Goal: Information Seeking & Learning: Learn about a topic

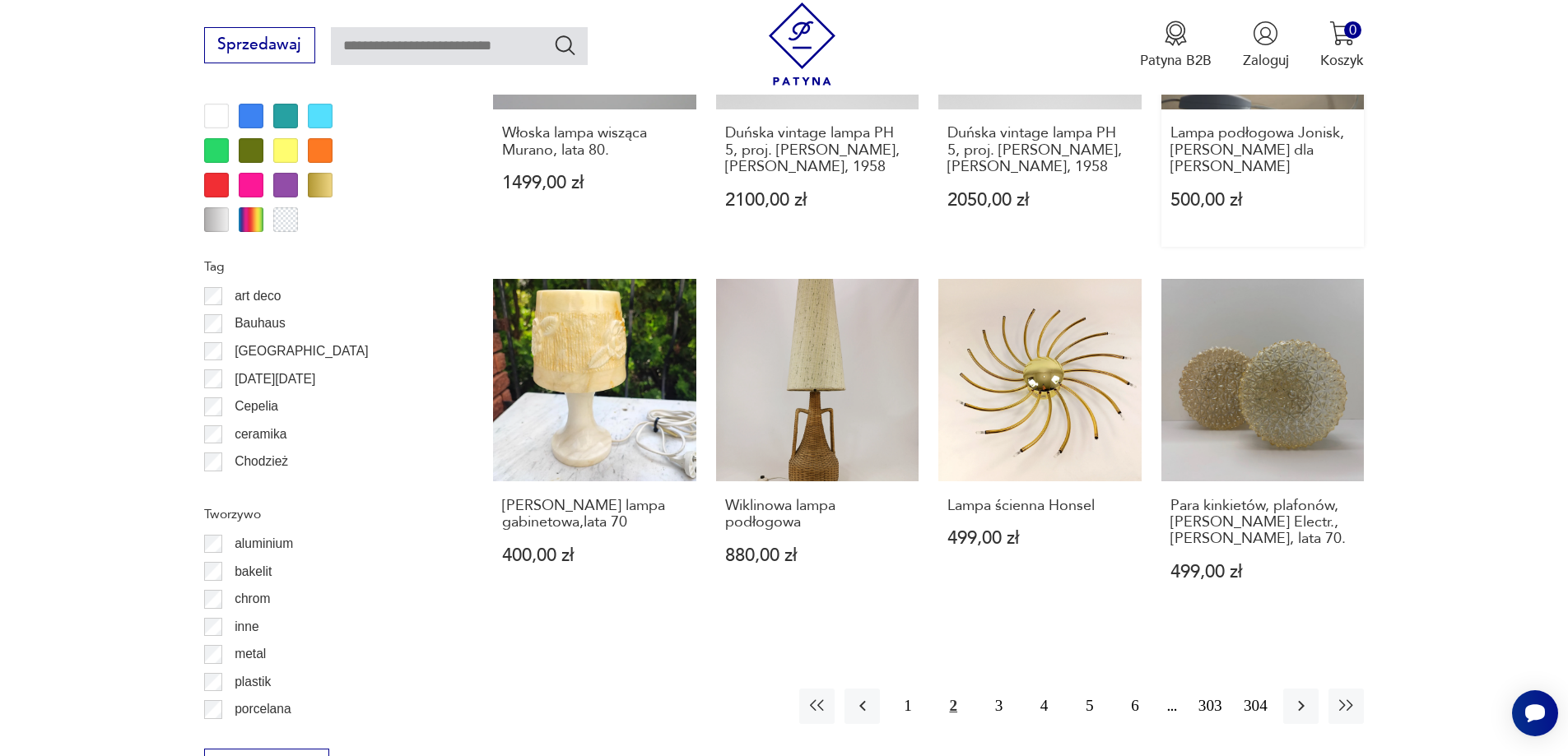
scroll to position [1806, 0]
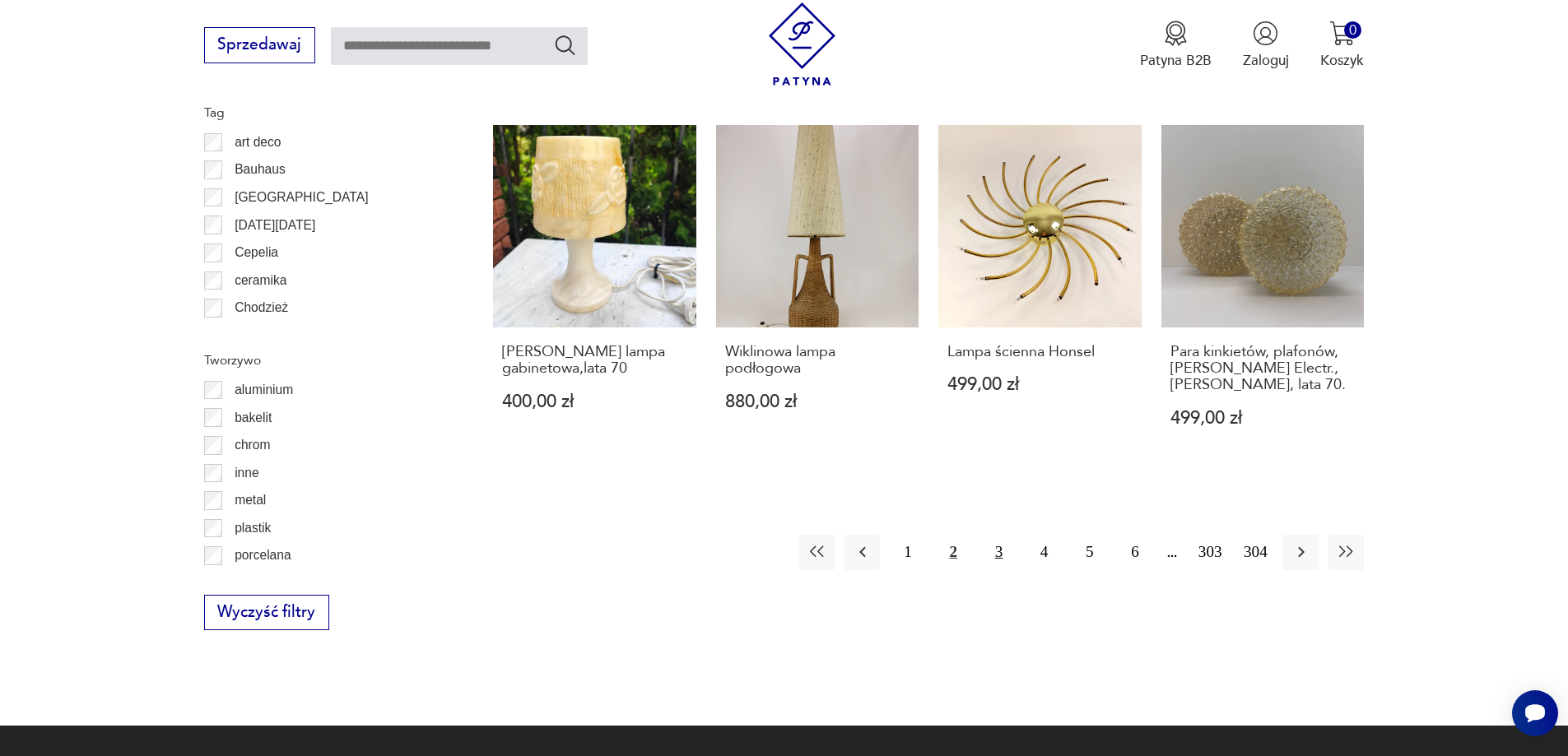
click at [995, 541] on button "3" at bounding box center [999, 552] width 35 height 35
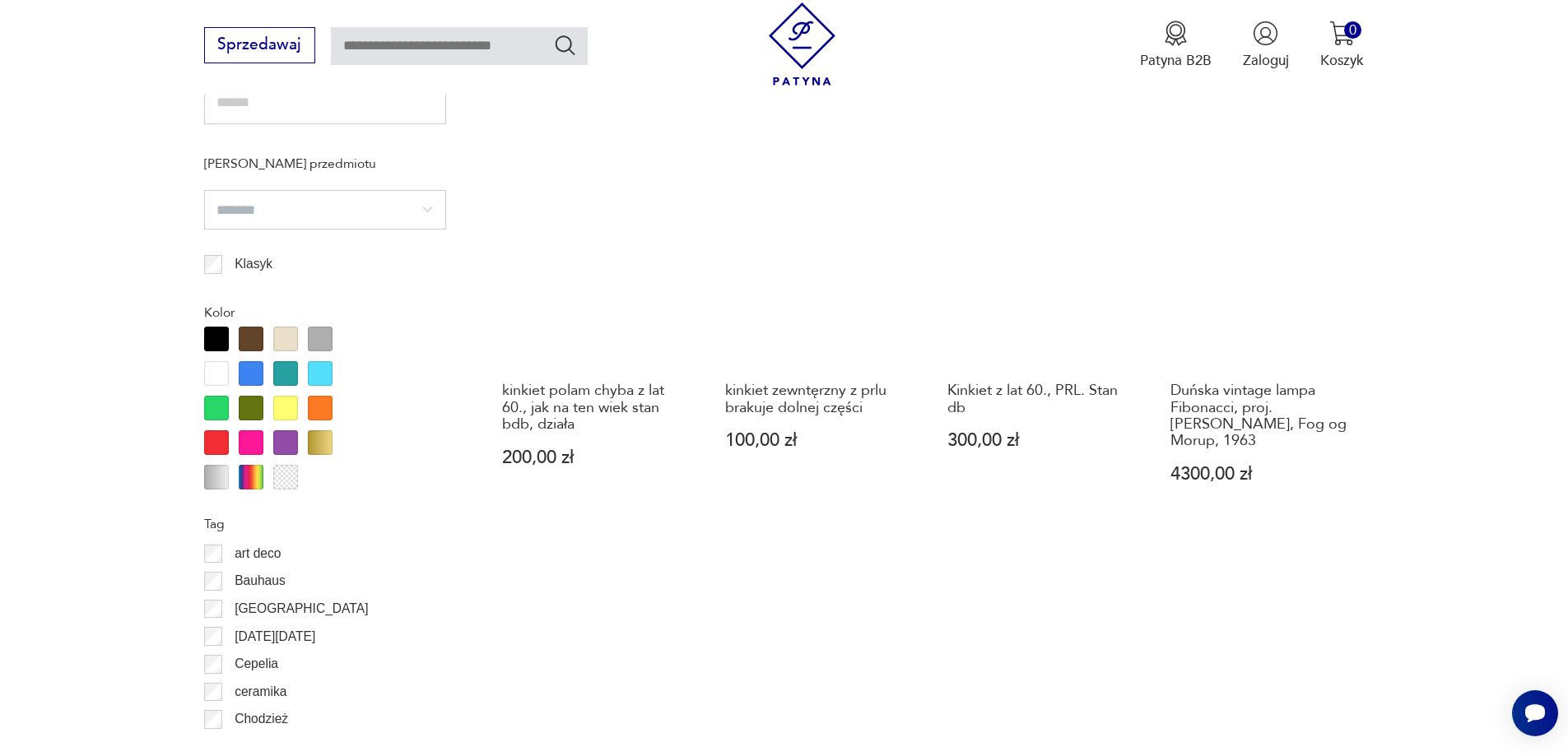
scroll to position [1723, 0]
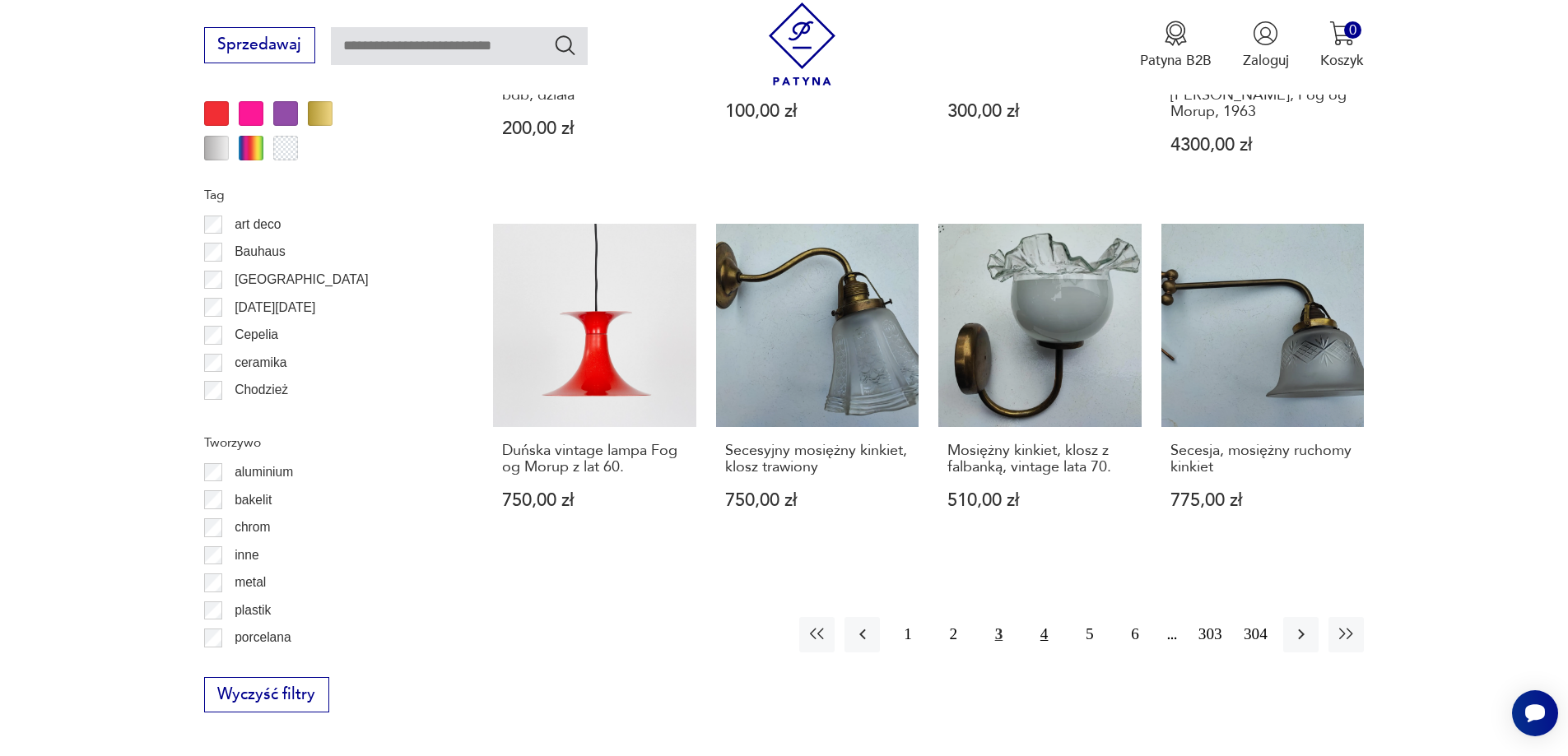
click at [1047, 618] on button "4" at bounding box center [1044, 635] width 35 height 35
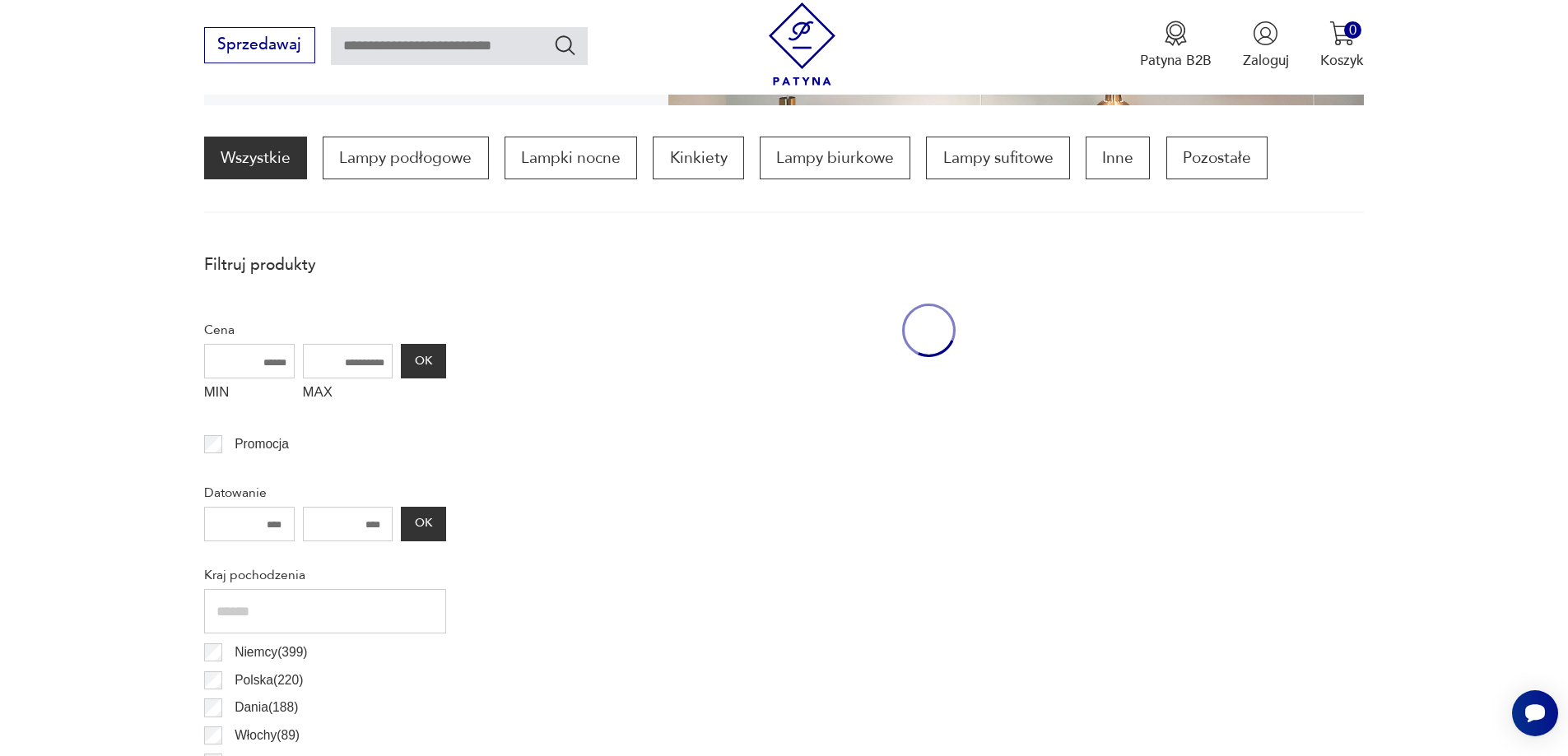
scroll to position [489, 0]
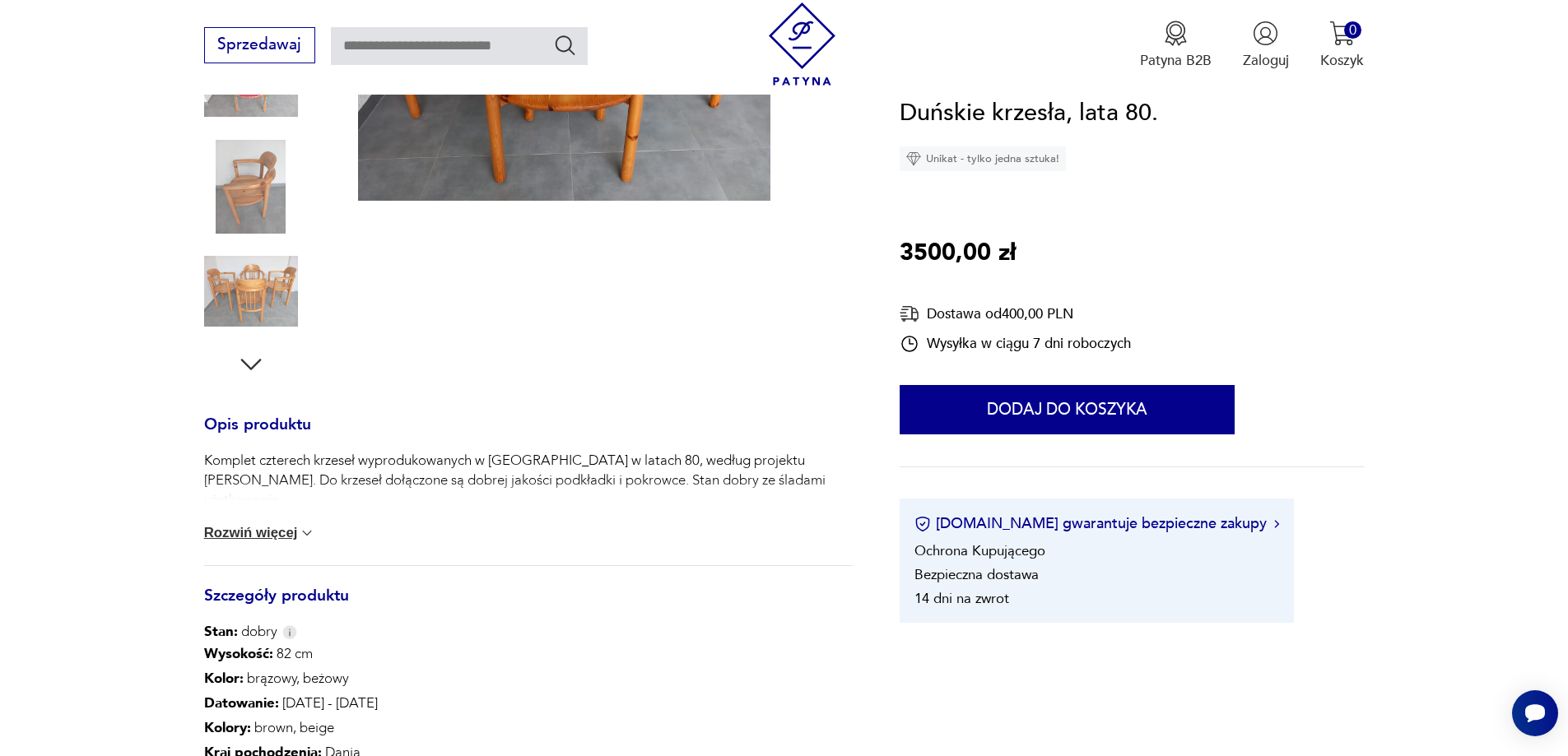
scroll to position [494, 0]
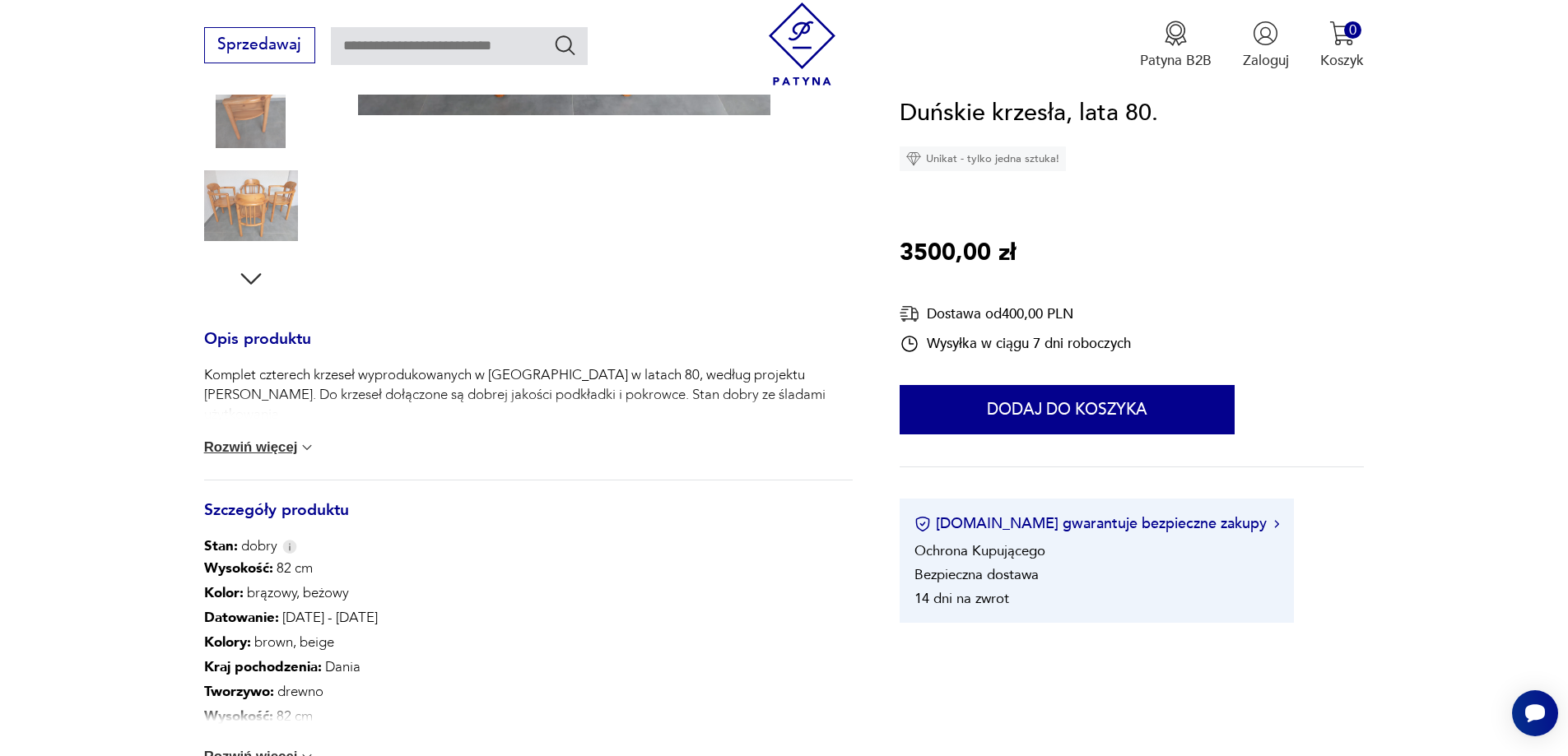
click at [293, 449] on button "Rozwiń więcej" at bounding box center [261, 447] width 112 height 17
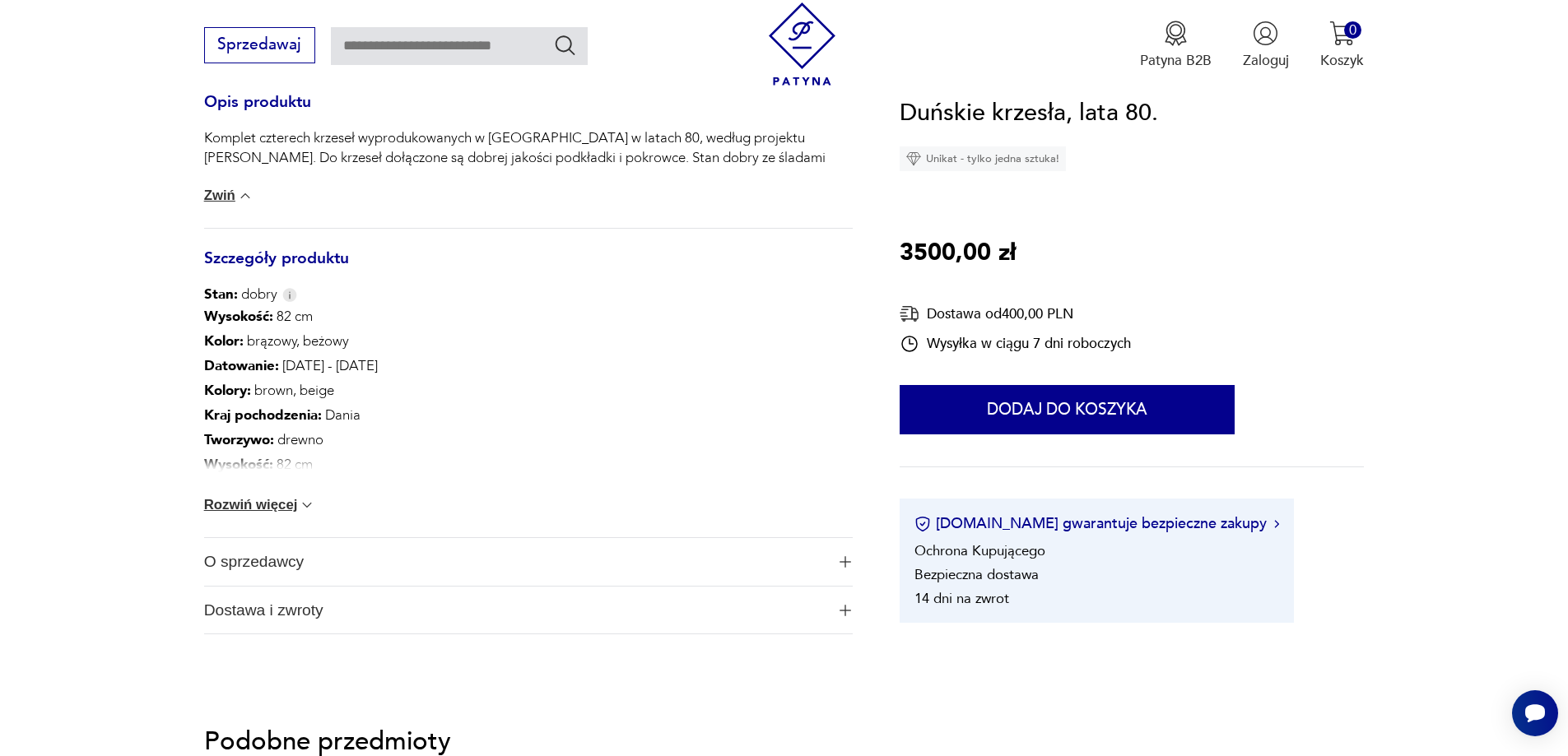
scroll to position [740, 0]
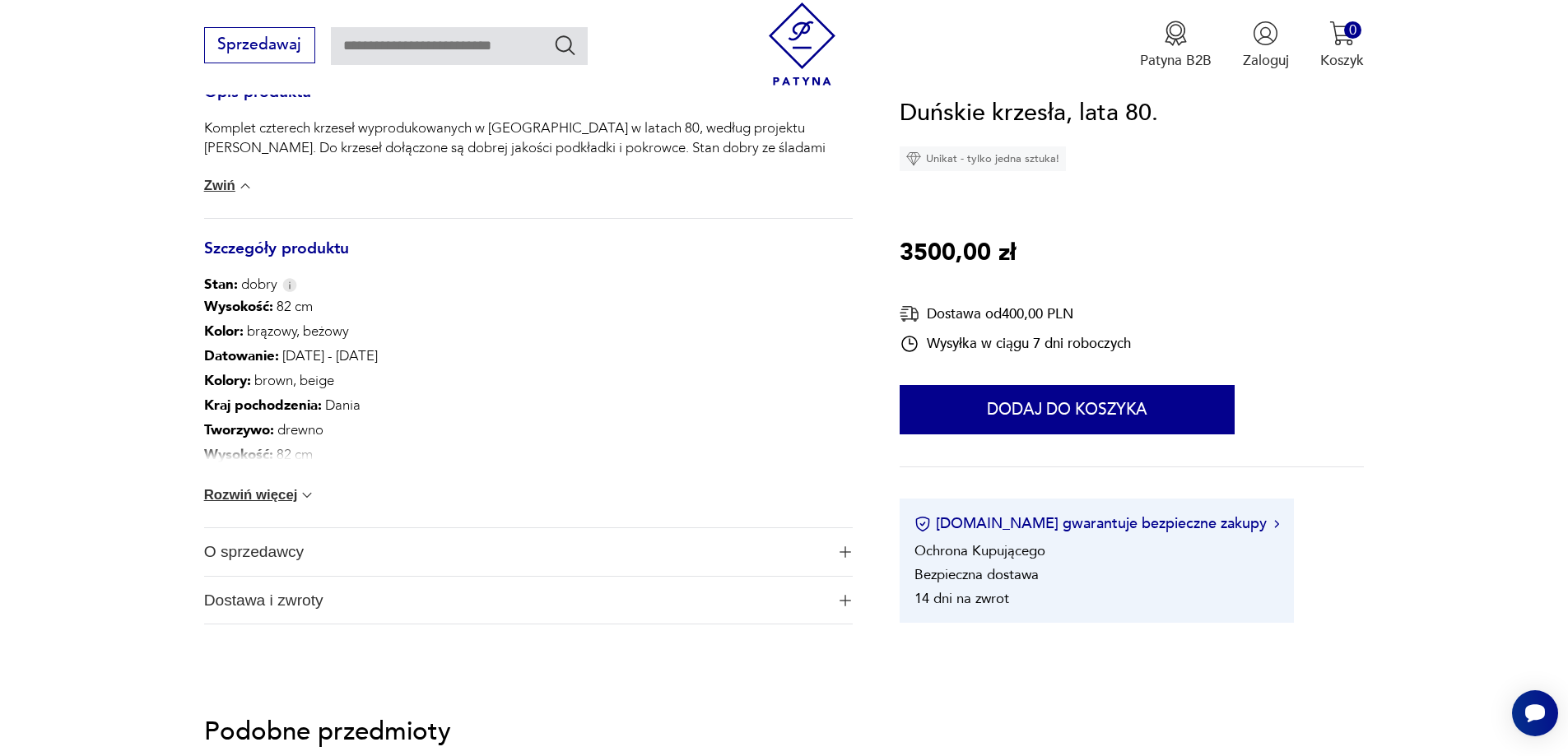
click at [280, 498] on button "Rozwiń więcej" at bounding box center [261, 495] width 112 height 17
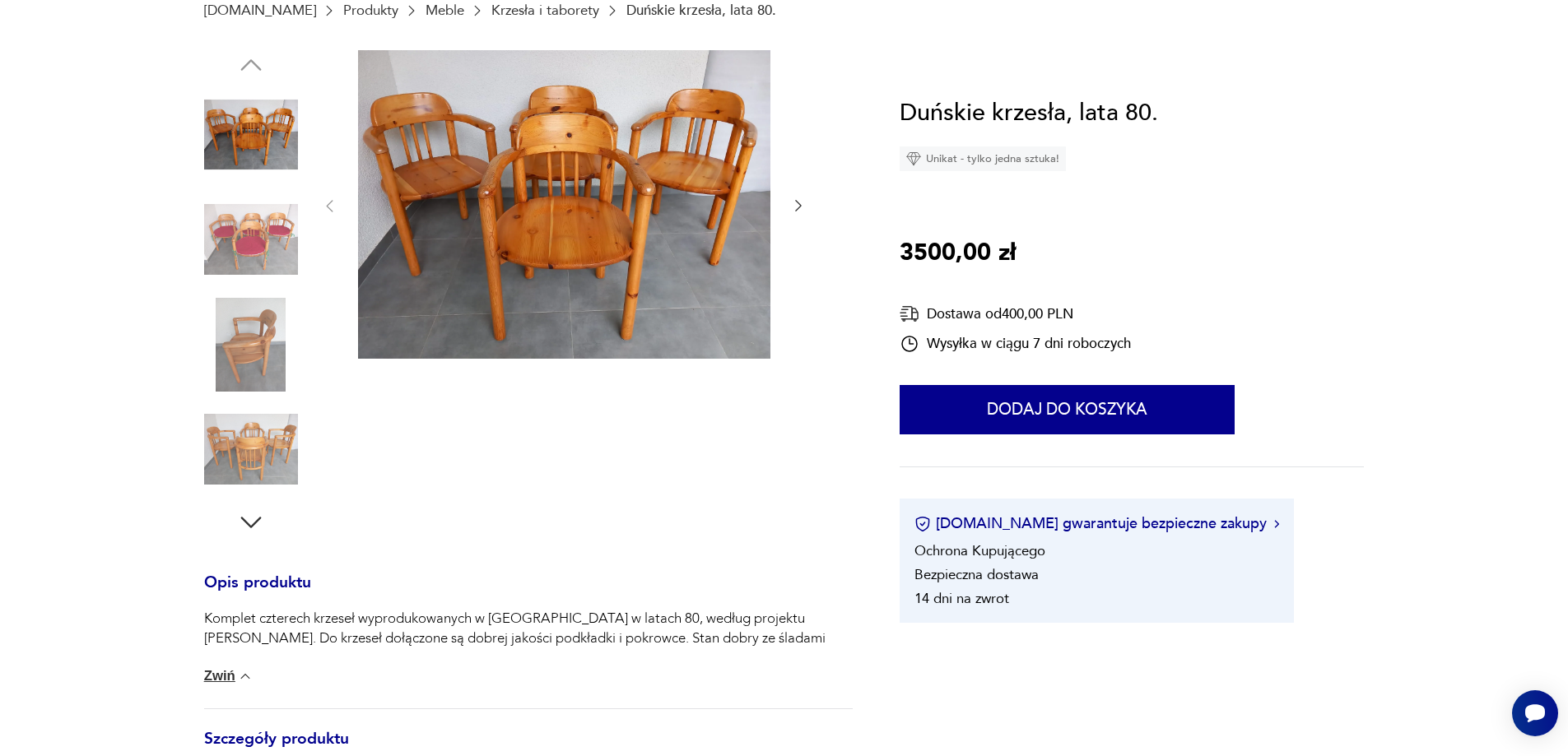
scroll to position [0, 0]
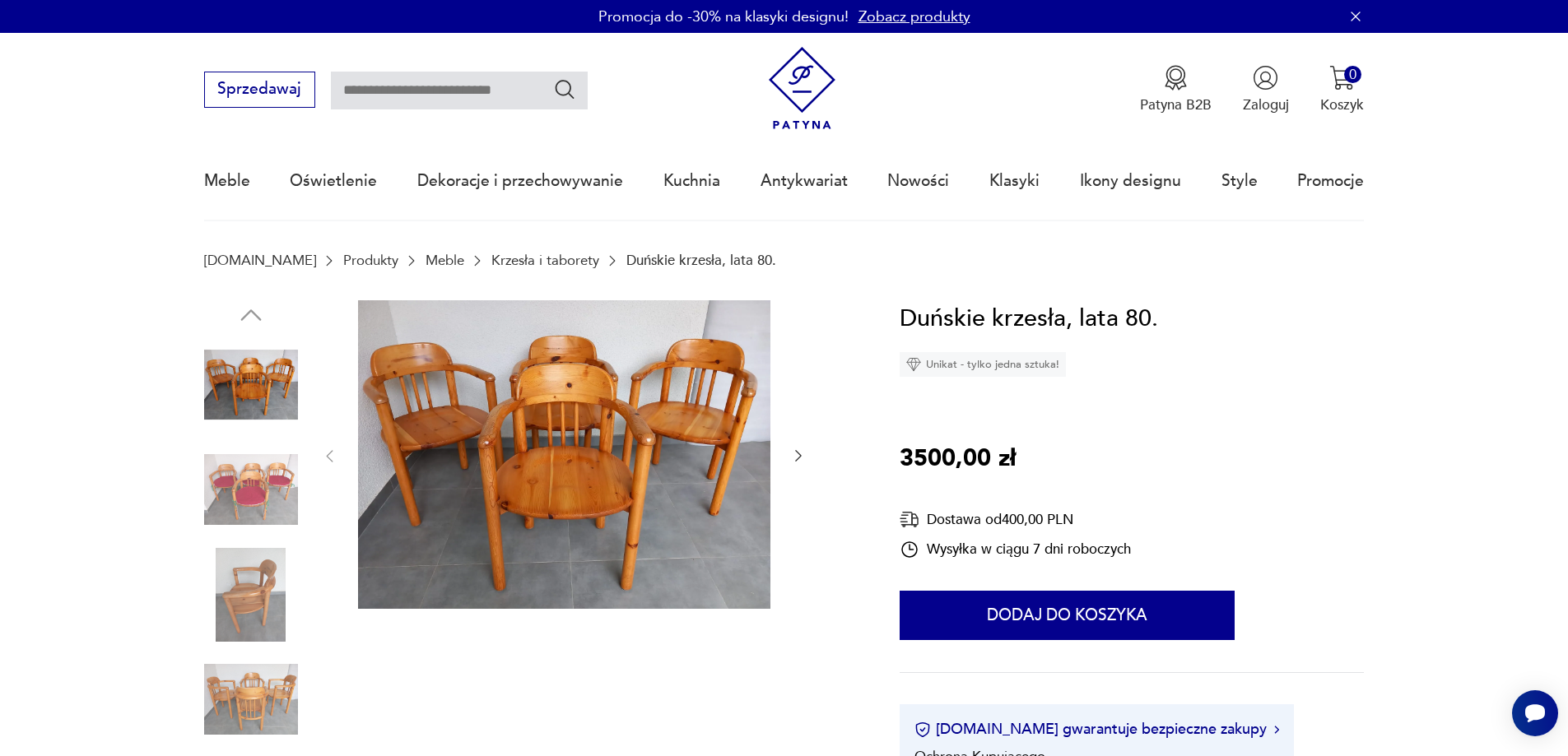
click at [797, 458] on icon "button" at bounding box center [798, 455] width 17 height 17
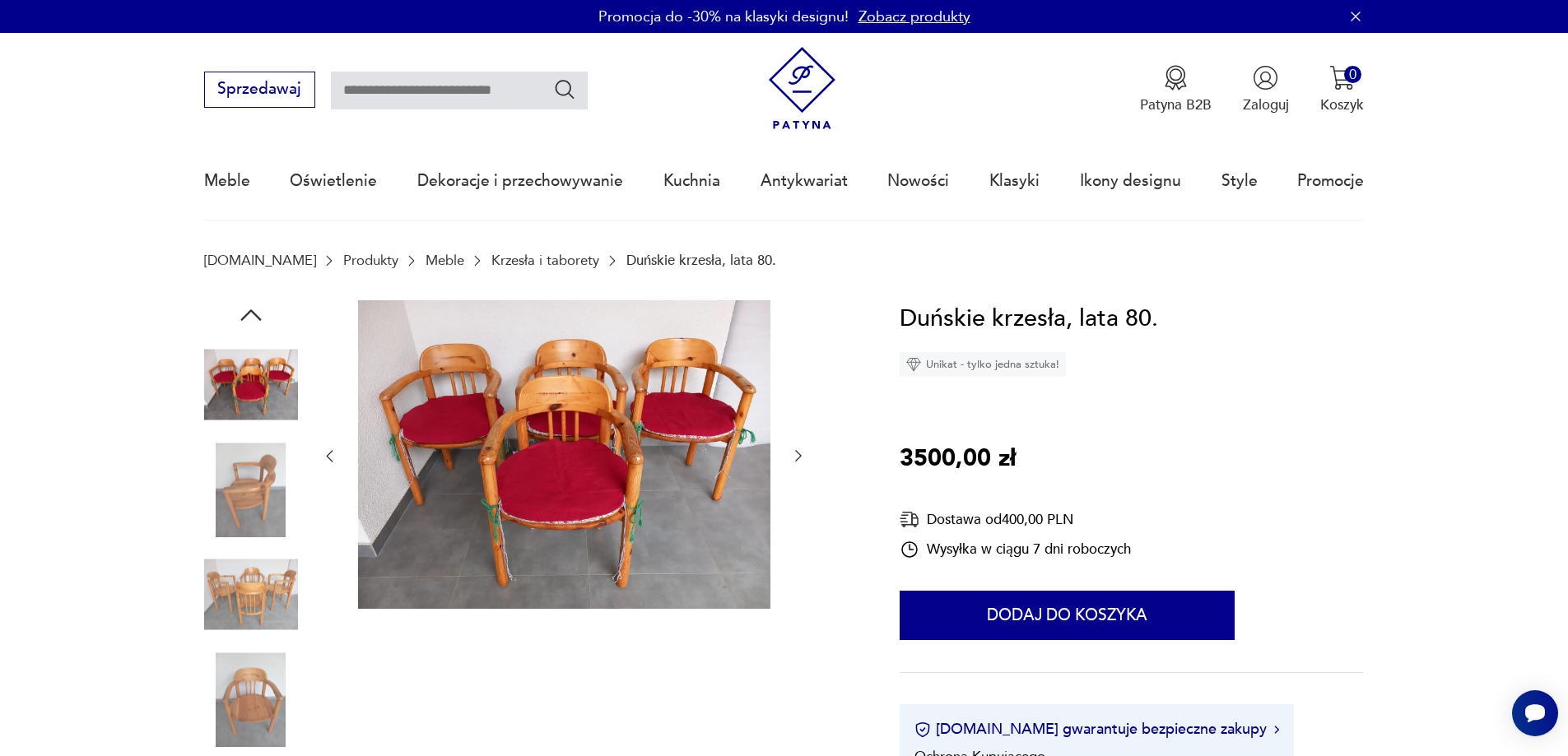
click at [797, 458] on icon "button" at bounding box center [798, 455] width 17 height 17
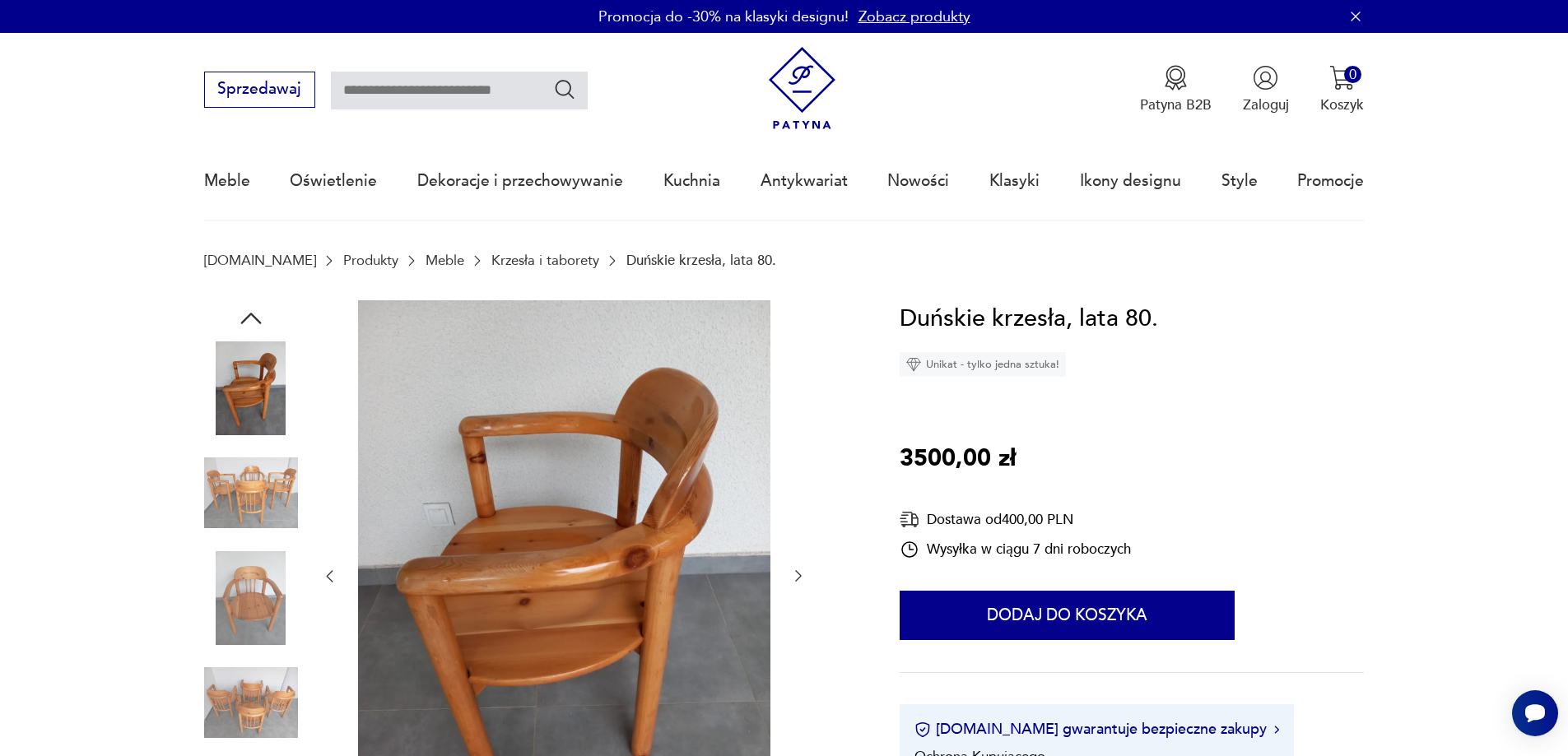
click at [797, 458] on div at bounding box center [563, 577] width 486 height 553
click at [802, 579] on icon "button" at bounding box center [798, 576] width 17 height 17
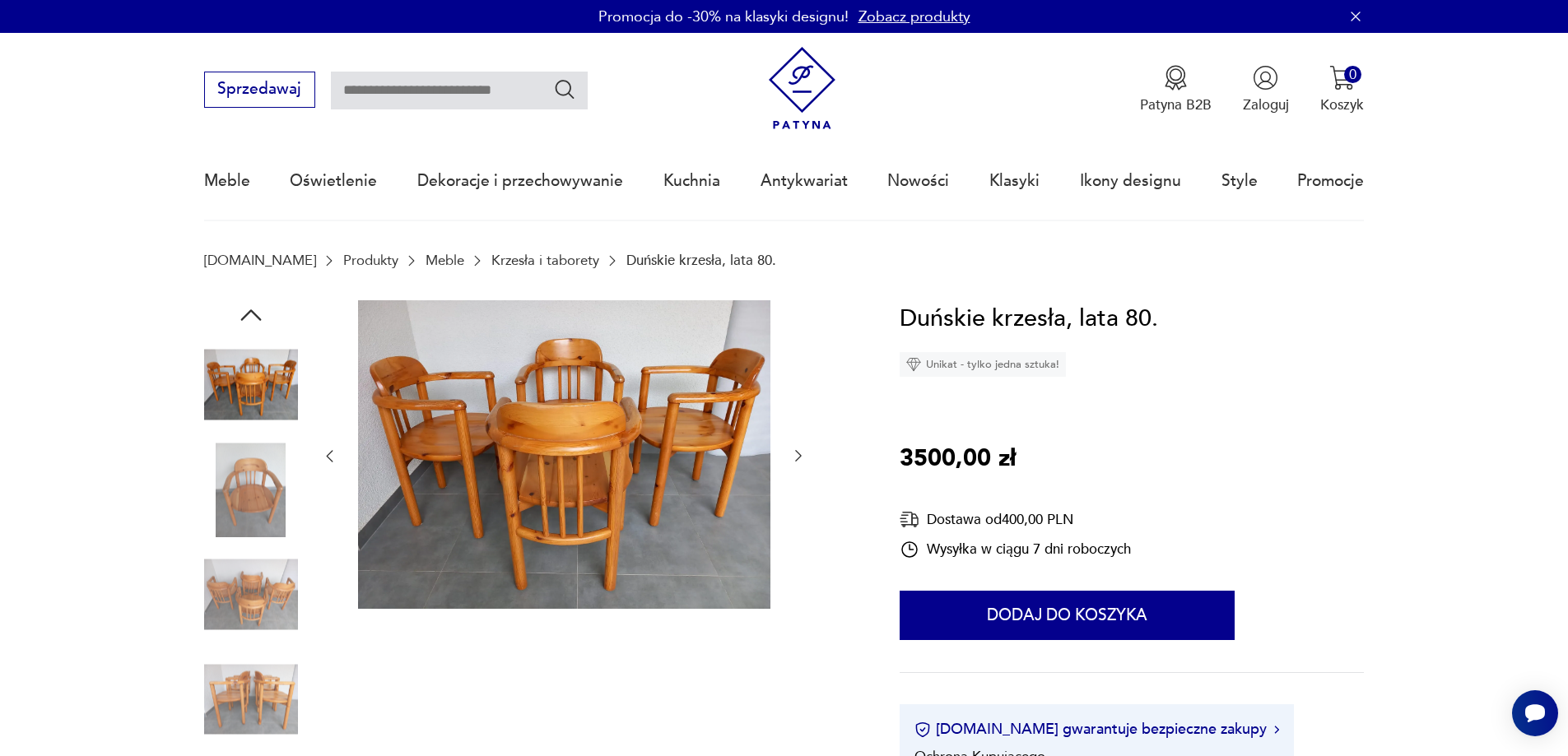
click at [802, 579] on div at bounding box center [563, 457] width 486 height 313
